Goal: Transaction & Acquisition: Purchase product/service

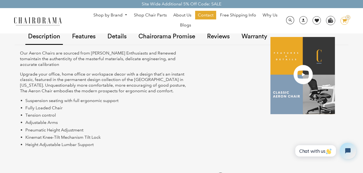
scroll to position [447, 0]
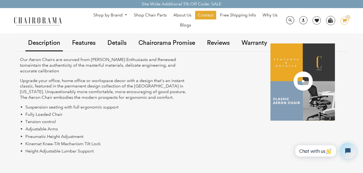
click at [301, 82] on img at bounding box center [302, 81] width 64 height 77
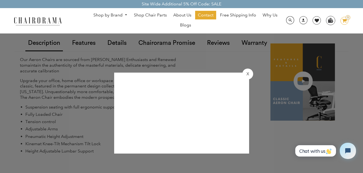
click at [251, 73] on button "X" at bounding box center [247, 73] width 11 height 11
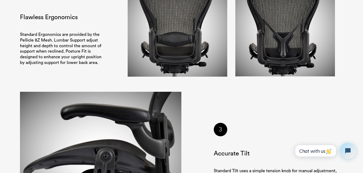
scroll to position [771, 0]
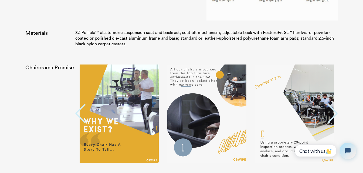
scroll to position [1057, 0]
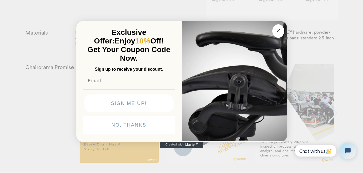
click at [278, 28] on circle "Close dialog" at bounding box center [278, 30] width 6 height 6
